Goal: Information Seeking & Learning: Learn about a topic

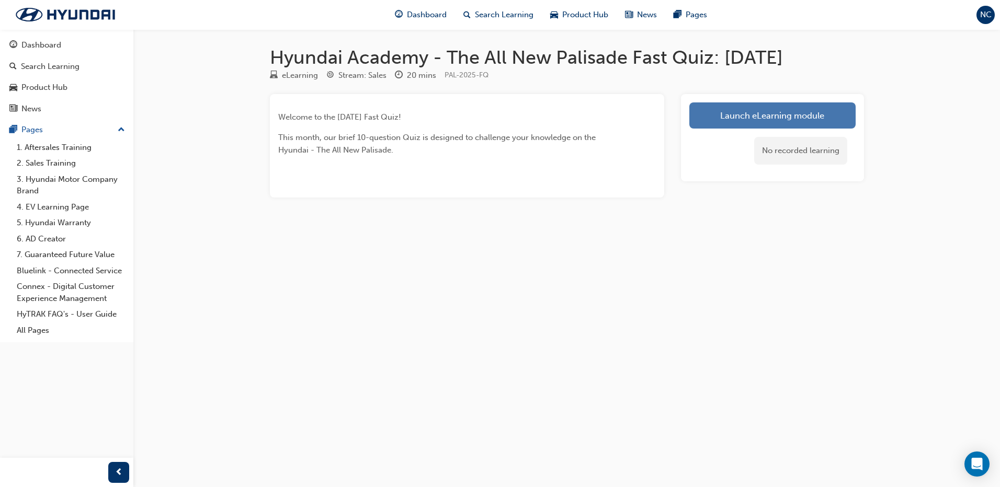
click at [749, 116] on link "Launch eLearning module" at bounding box center [772, 115] width 166 height 26
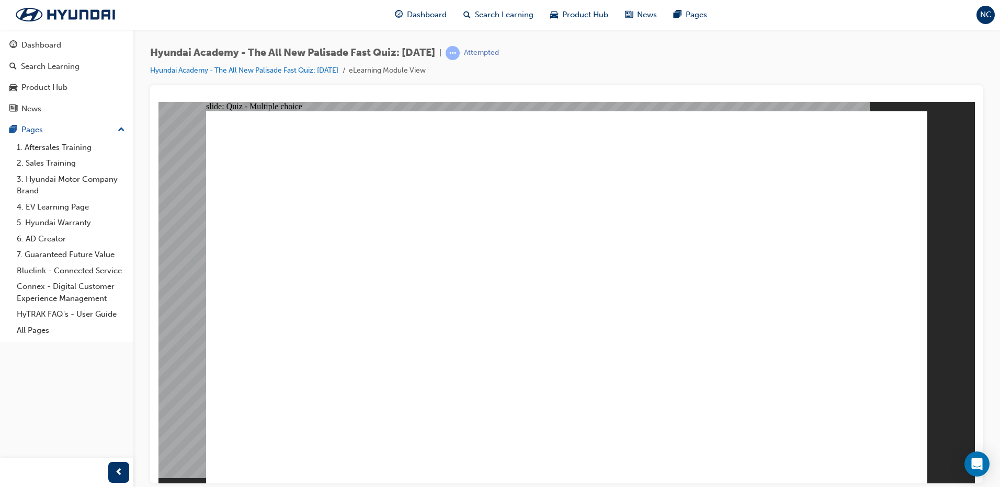
radio input "true"
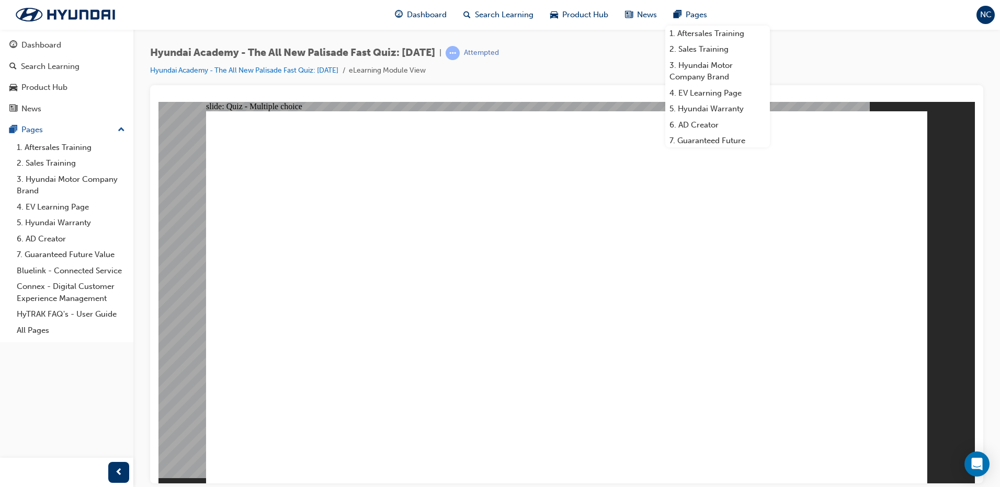
click at [971, 233] on div "slide: Quiz - Multiple choice Rectangle 1 True or False The XRT PRO pack will b…" at bounding box center [566, 292] width 816 height 382
radio input "true"
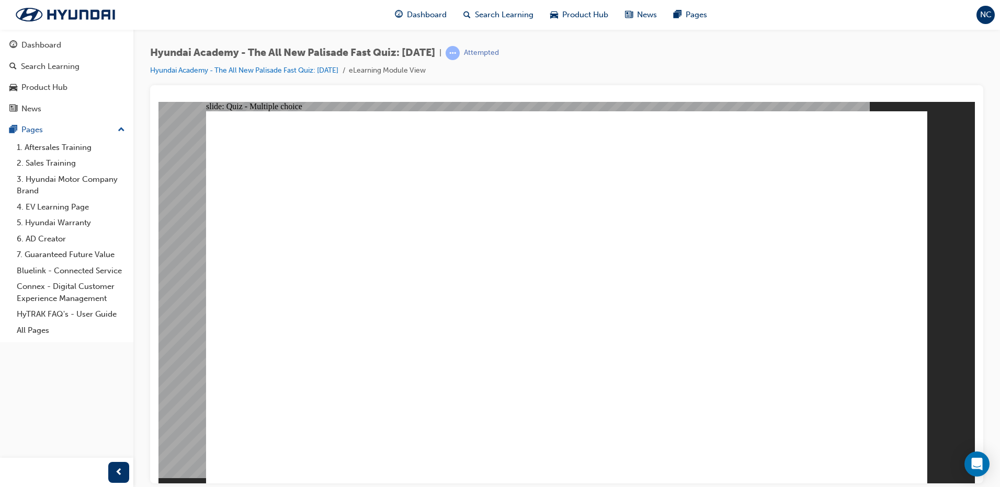
radio input "false"
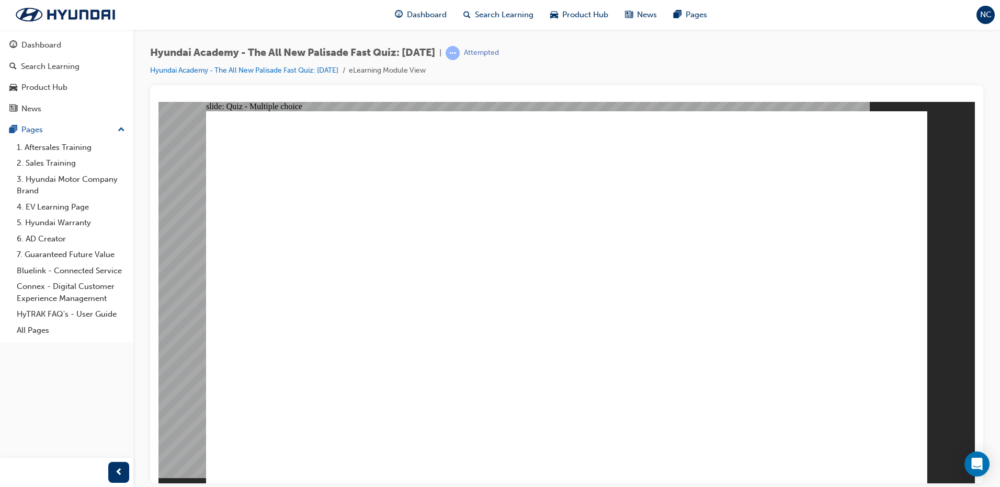
radio input "true"
checkbox input "true"
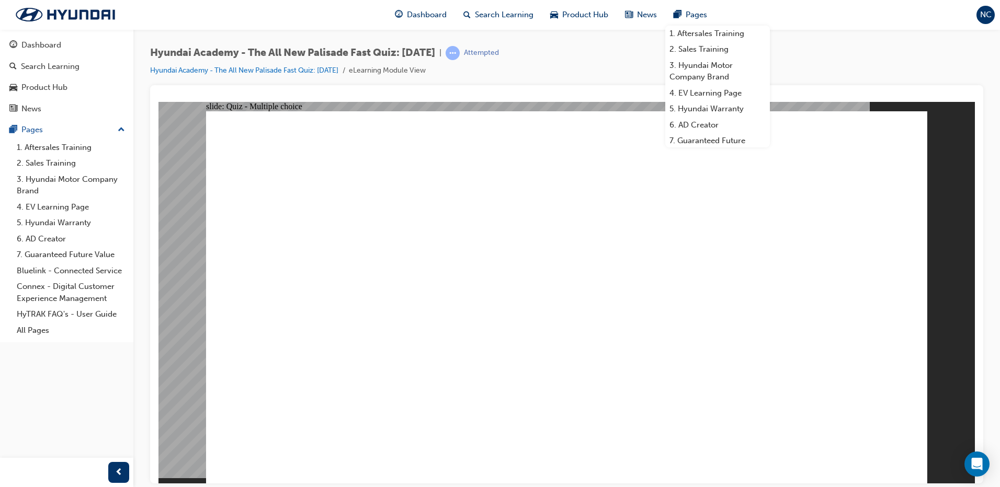
checkbox input "true"
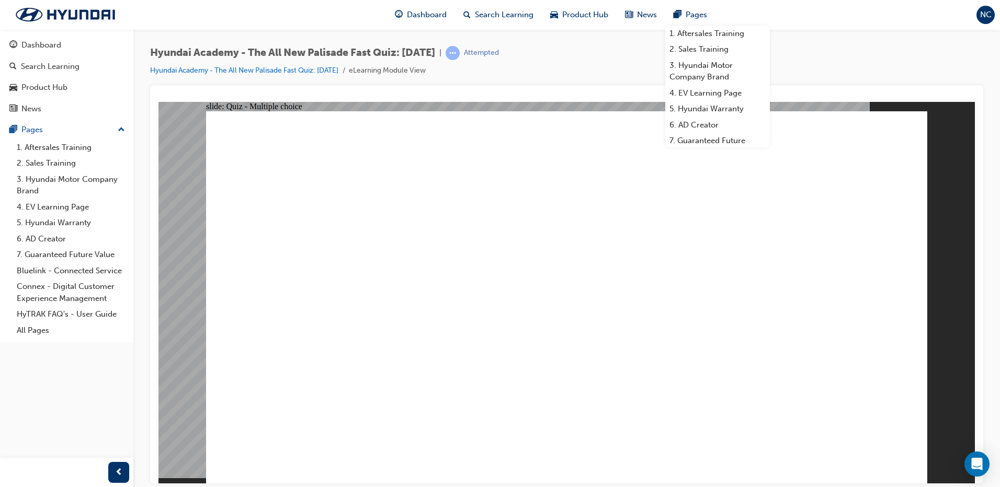
checkbox input "true"
drag, startPoint x: 436, startPoint y: 321, endPoint x: 420, endPoint y: 343, distance: 26.6
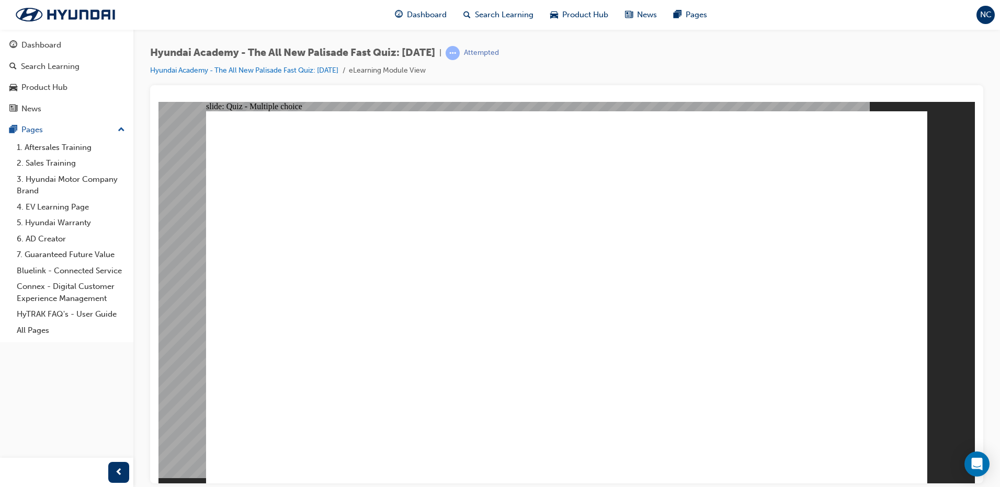
radio input "true"
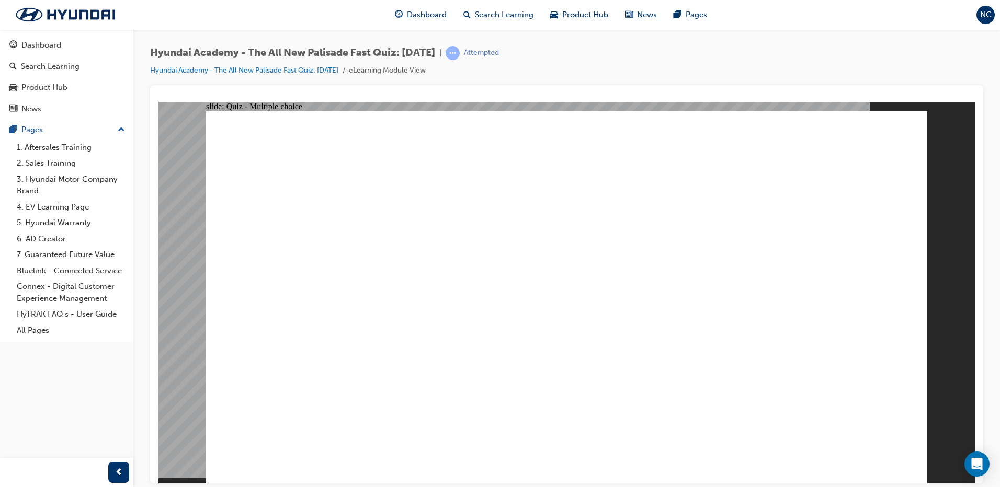
checkbox input "true"
drag, startPoint x: 431, startPoint y: 351, endPoint x: 413, endPoint y: 310, distance: 45.7
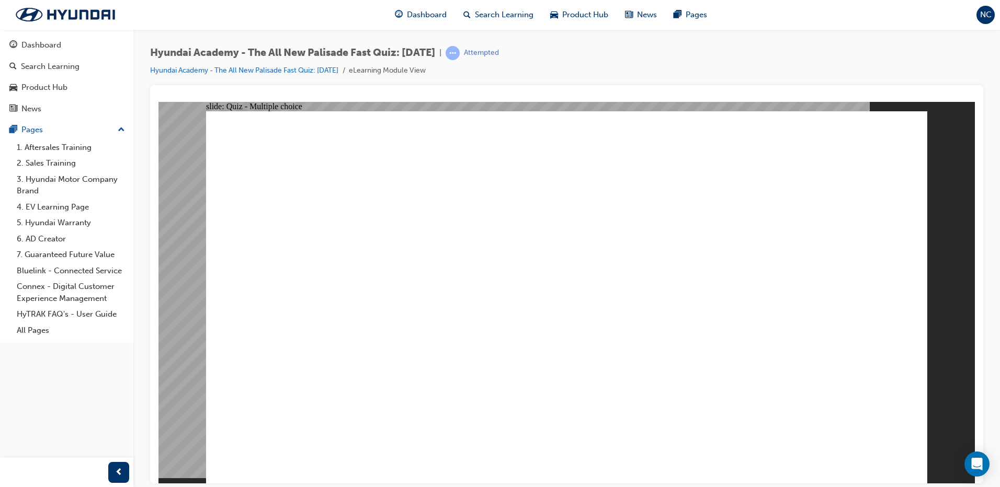
checkbox input "true"
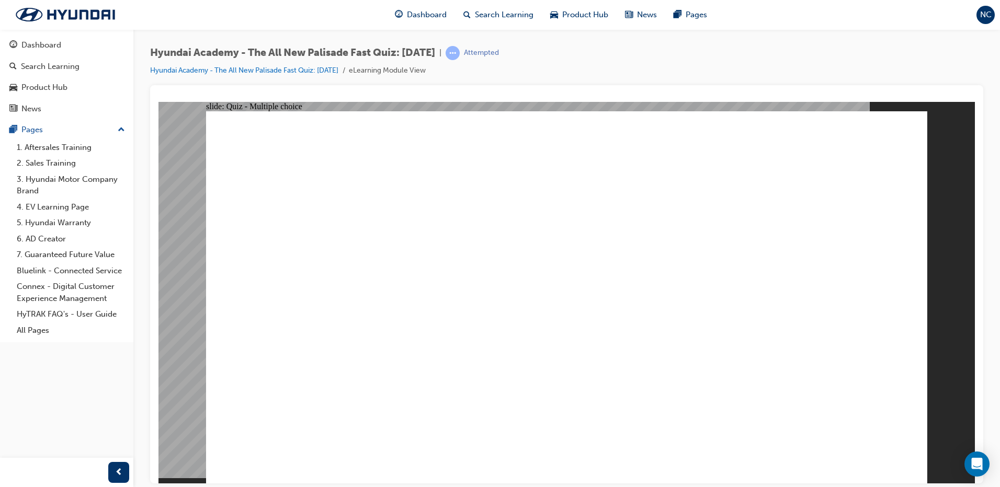
checkbox input "true"
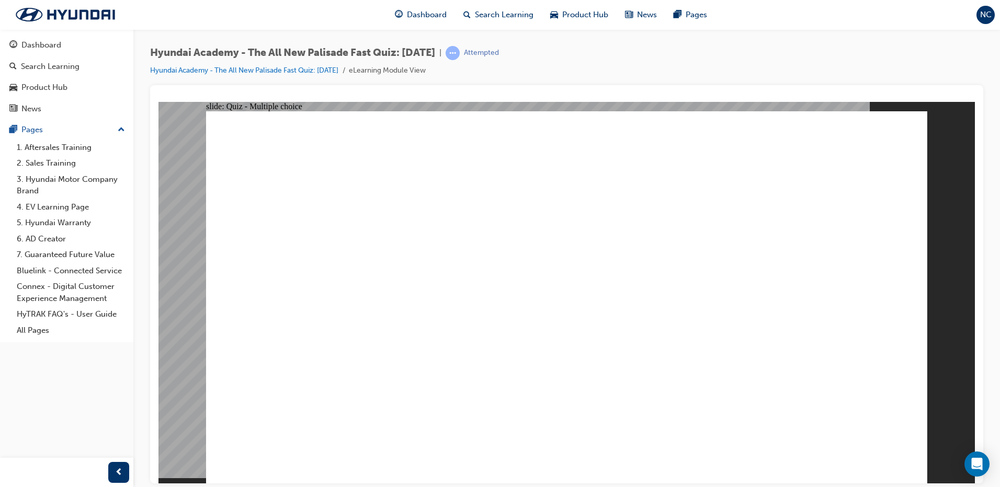
drag, startPoint x: 598, startPoint y: 358, endPoint x: 586, endPoint y: 366, distance: 14.8
radio input "true"
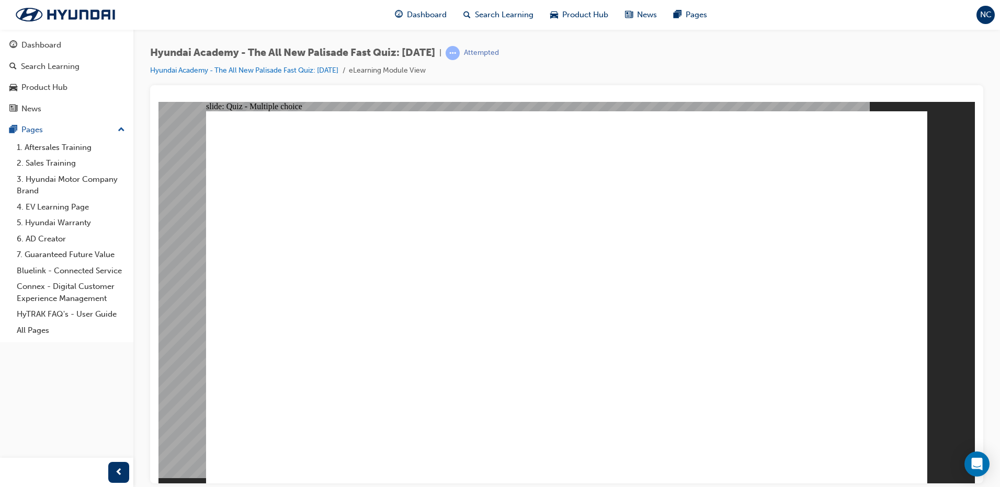
radio input "true"
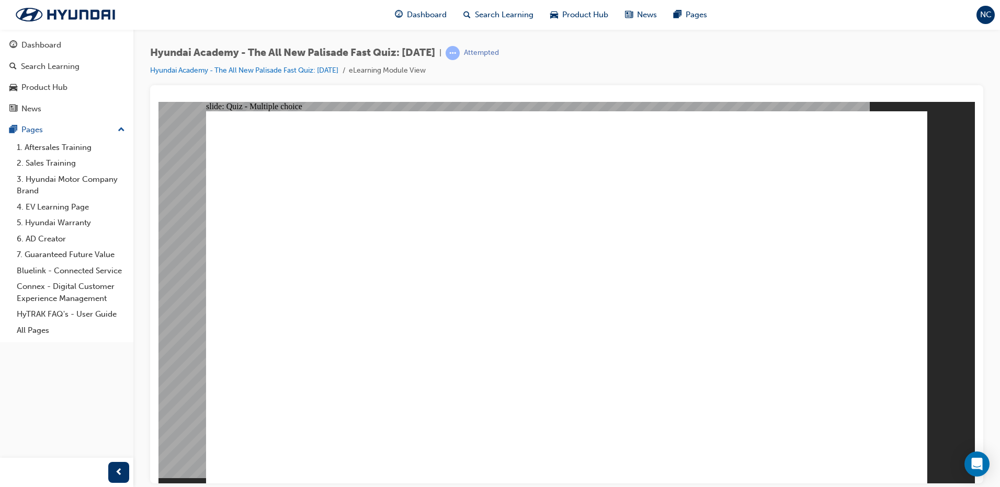
radio input "true"
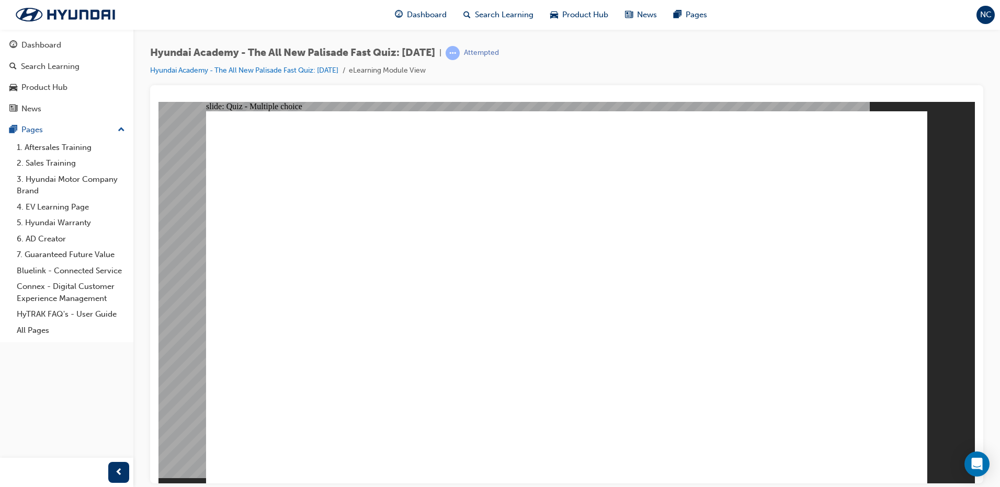
drag, startPoint x: 599, startPoint y: 367, endPoint x: 566, endPoint y: 368, distance: 32.5
radio input "true"
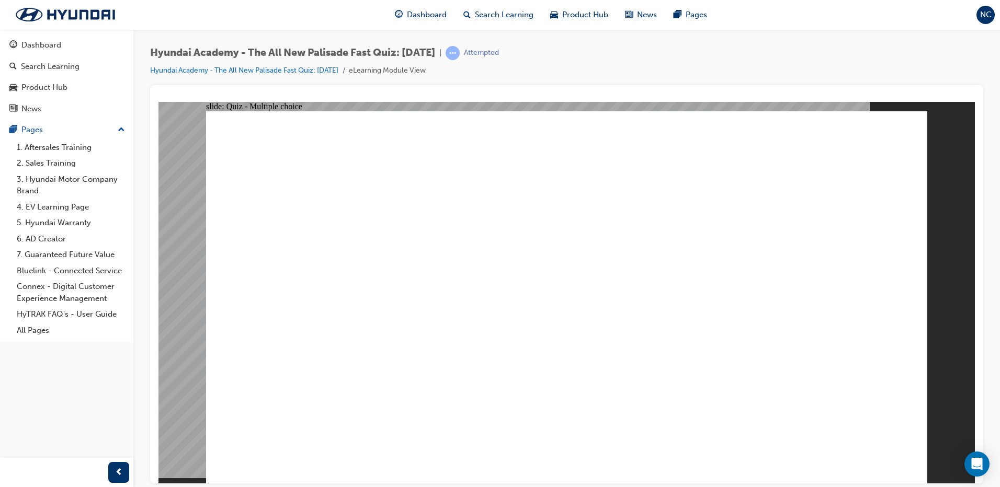
checkbox input "true"
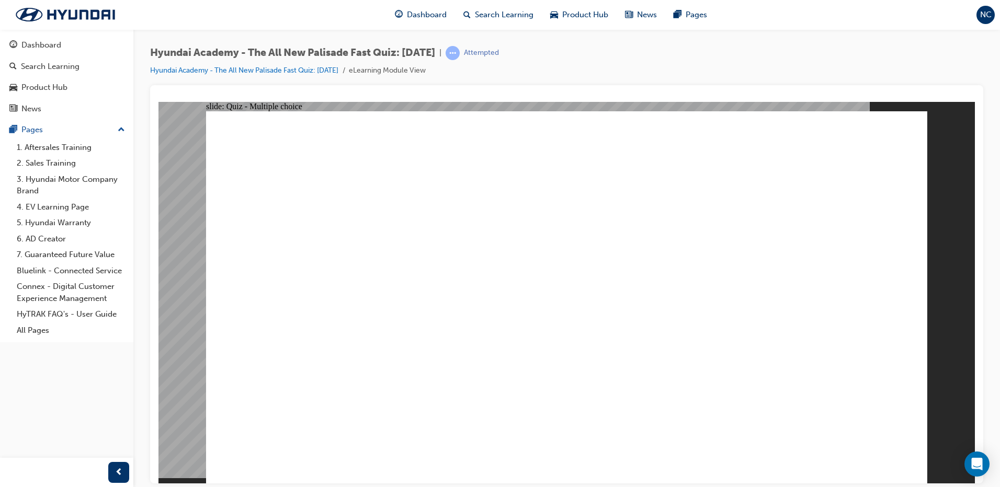
checkbox input "true"
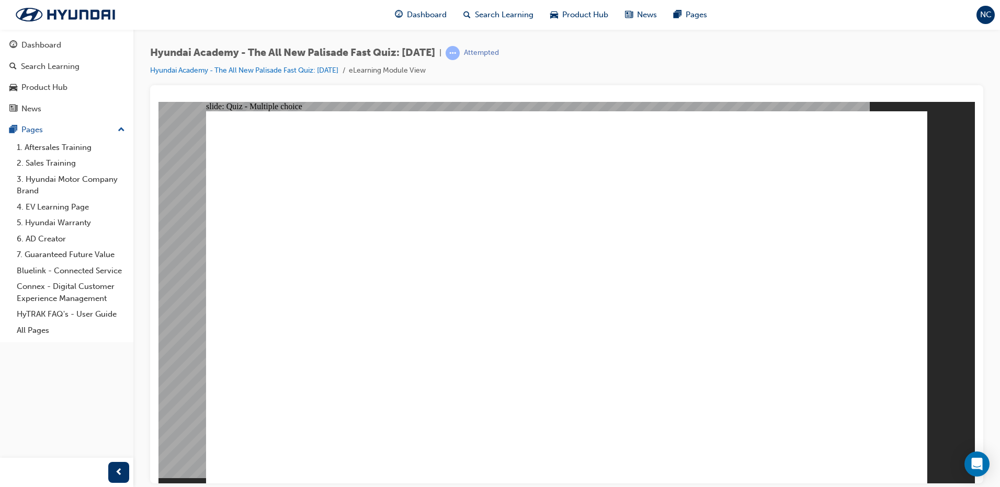
radio input "true"
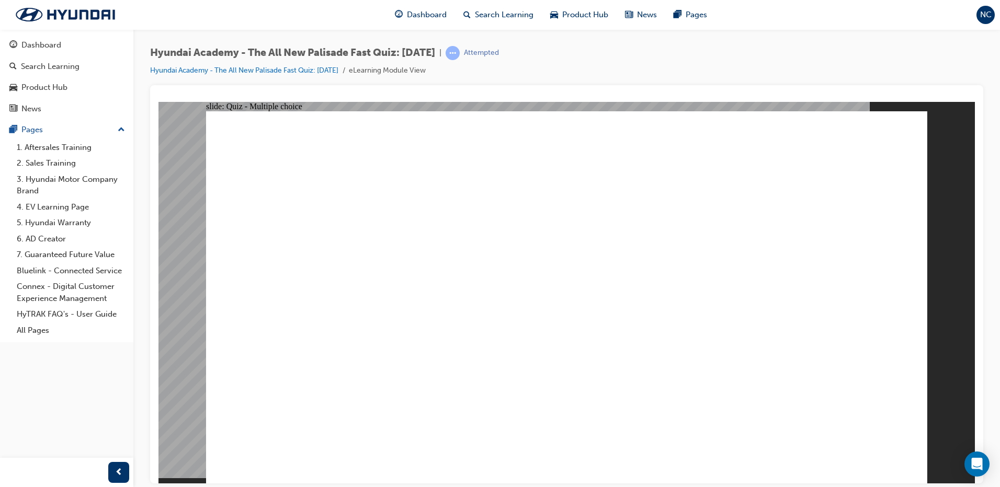
radio input "true"
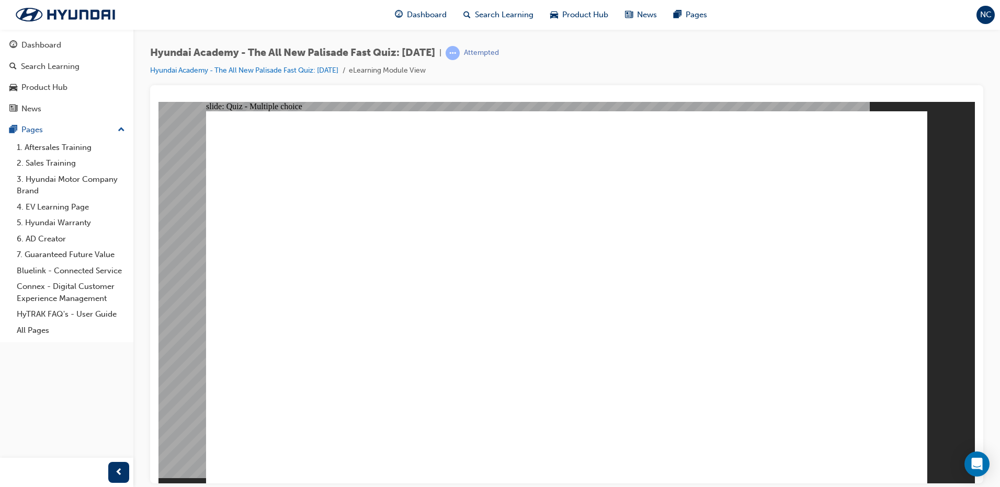
checkbox input "true"
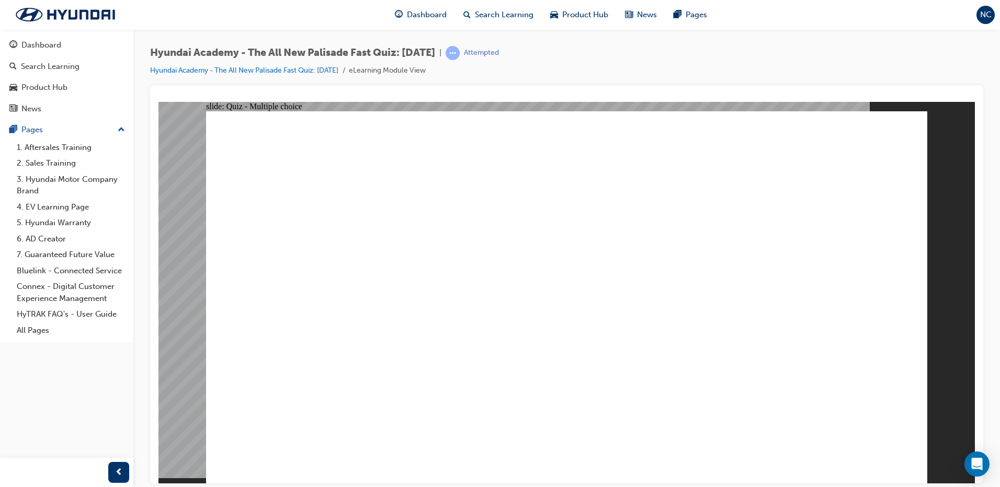
checkbox input "true"
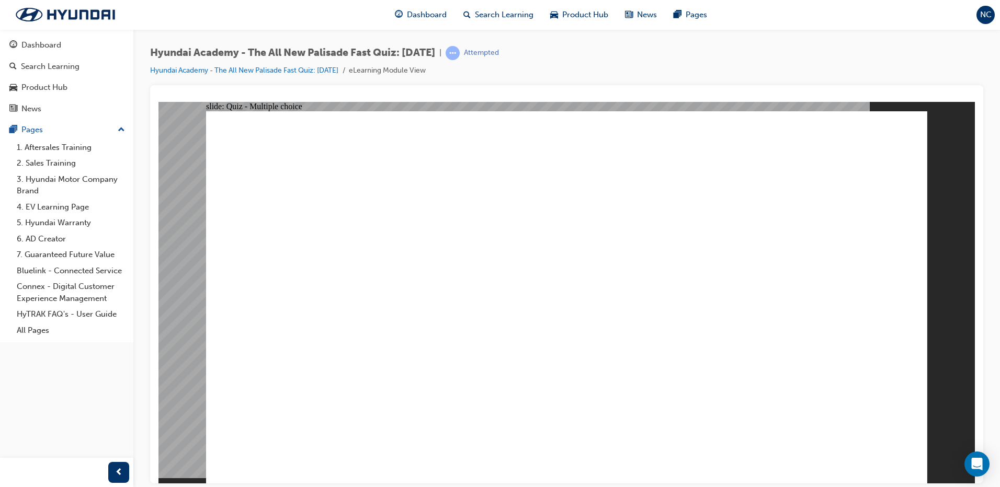
checkbox input "true"
radio input "true"
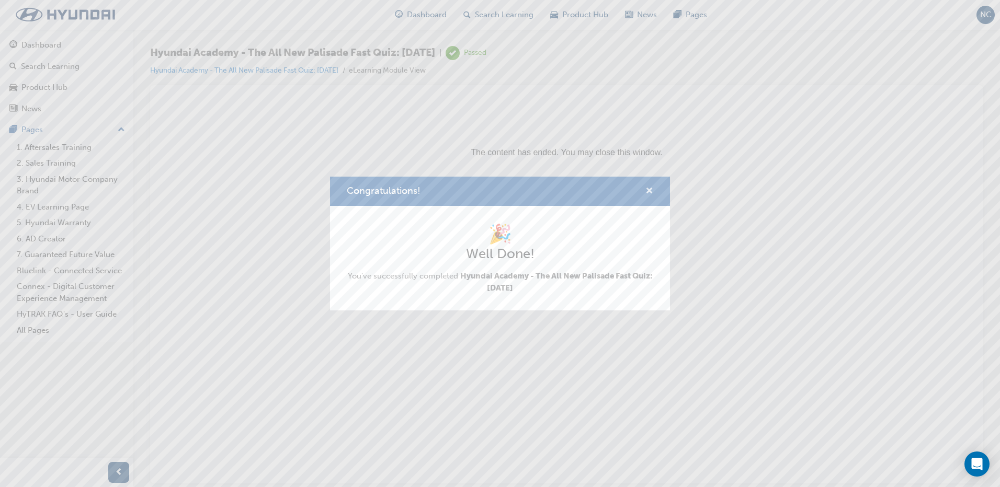
click at [652, 191] on span "cross-icon" at bounding box center [649, 191] width 8 height 9
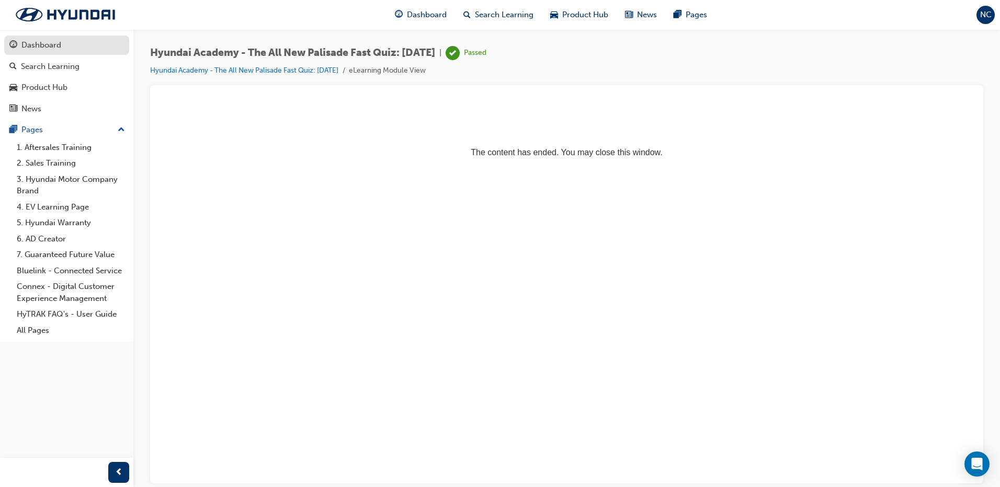
click at [35, 44] on div "Dashboard" at bounding box center [41, 45] width 40 height 12
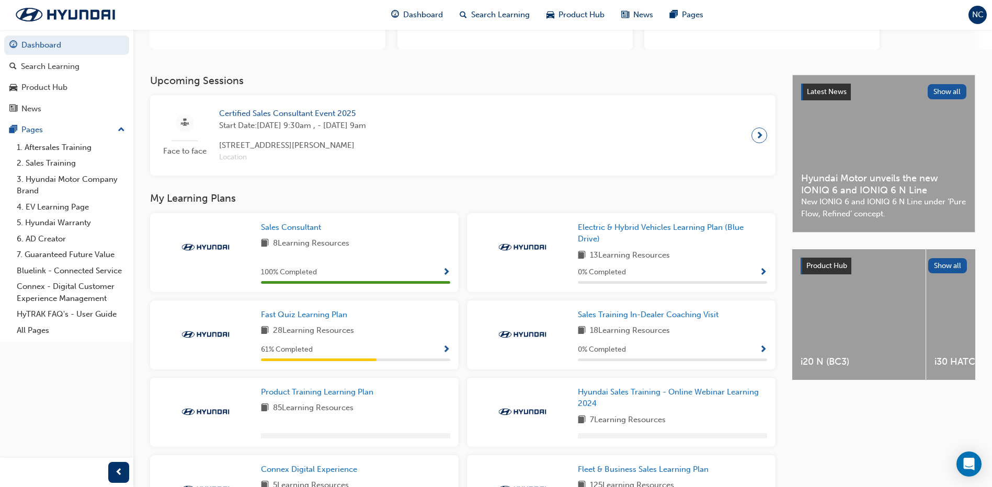
scroll to position [157, 0]
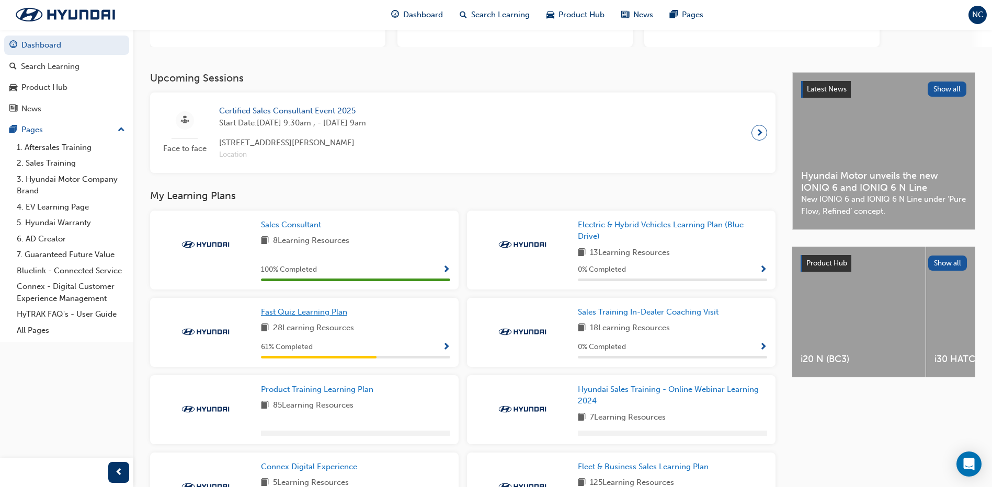
click at [307, 317] on link "Fast Quiz Learning Plan" at bounding box center [306, 312] width 90 height 12
